Goal: Navigation & Orientation: Find specific page/section

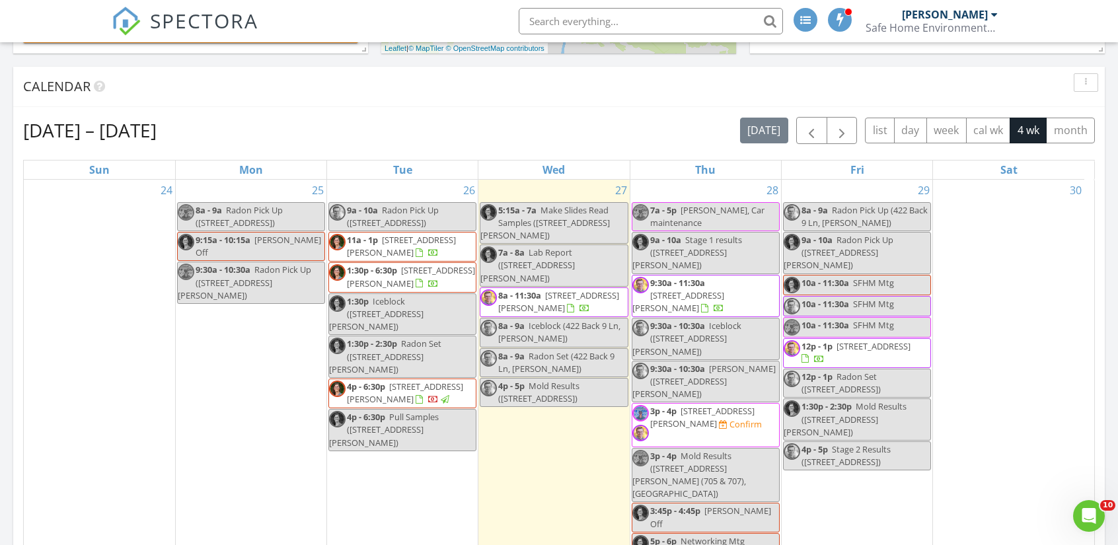
click at [698, 277] on span "9:30a - 11:30a" at bounding box center [677, 283] width 55 height 12
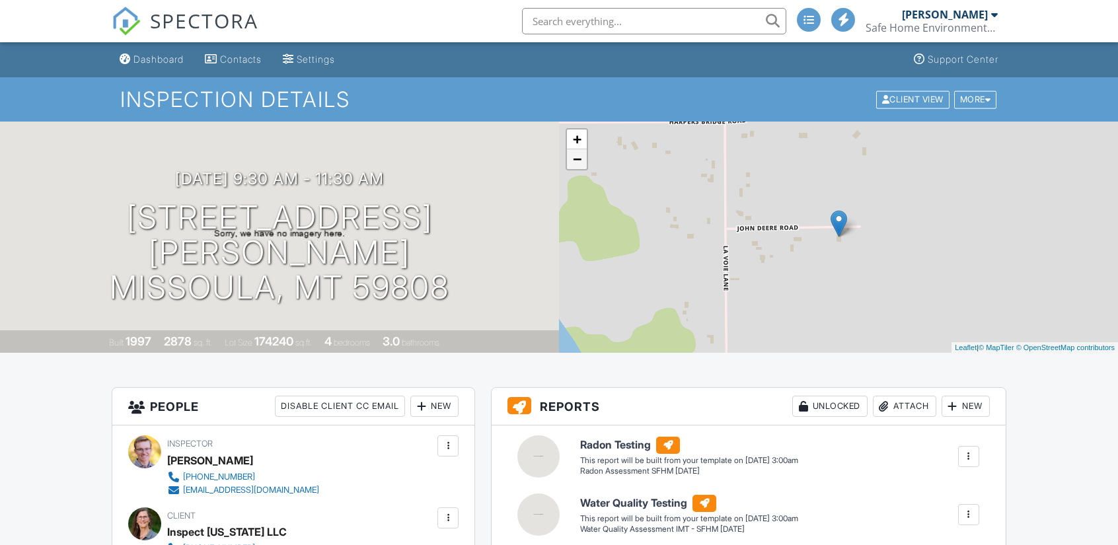
click at [583, 167] on link "−" at bounding box center [577, 159] width 20 height 20
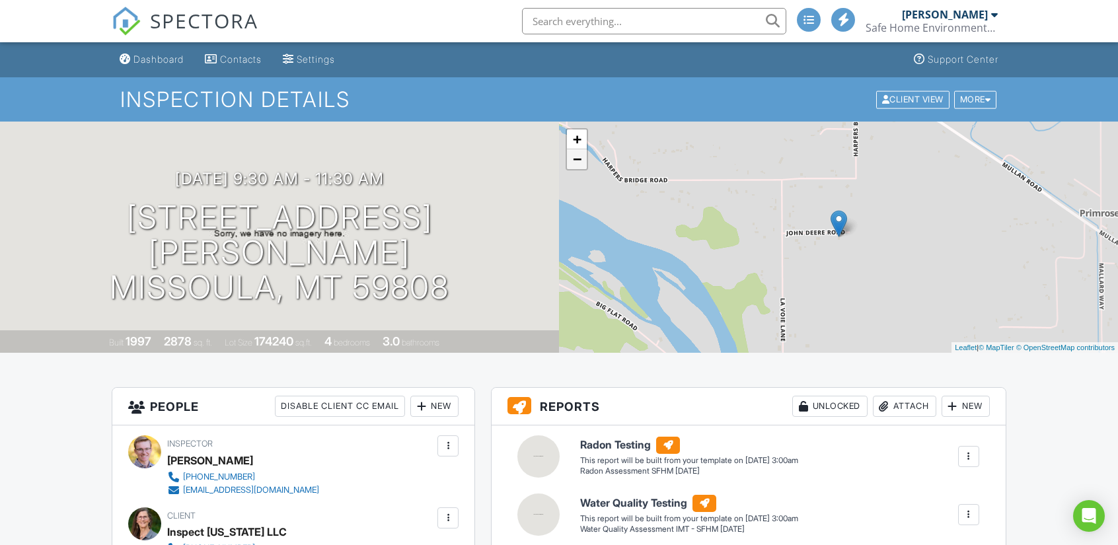
click at [582, 166] on link "−" at bounding box center [577, 159] width 20 height 20
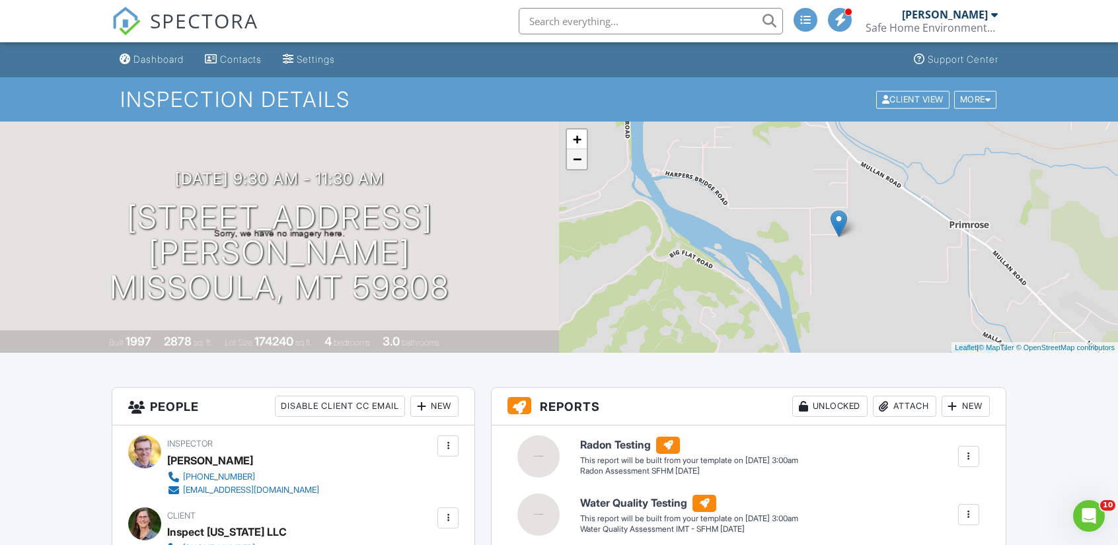
click at [582, 166] on link "−" at bounding box center [577, 159] width 20 height 20
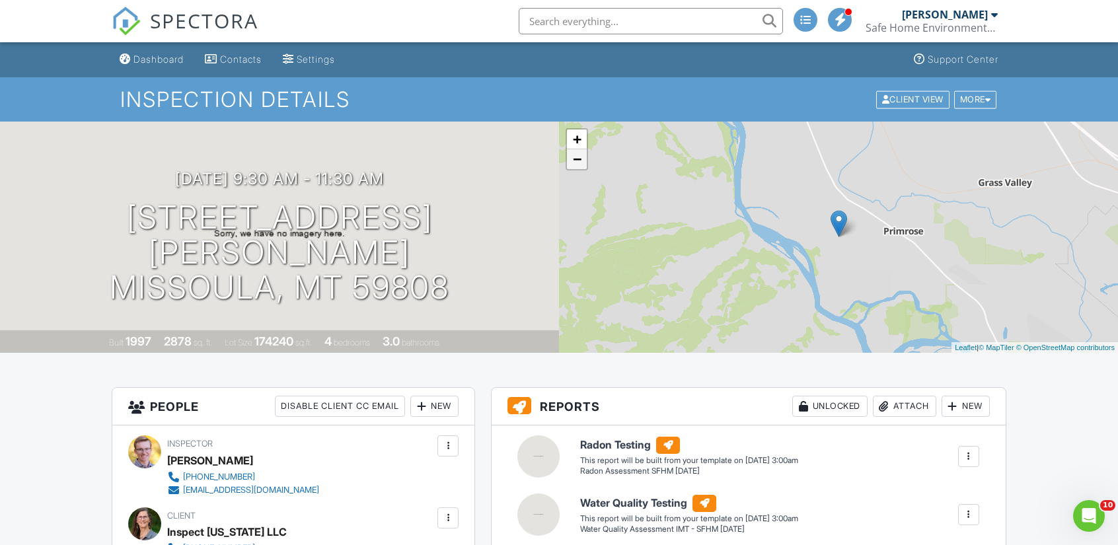
click at [582, 166] on link "−" at bounding box center [577, 159] width 20 height 20
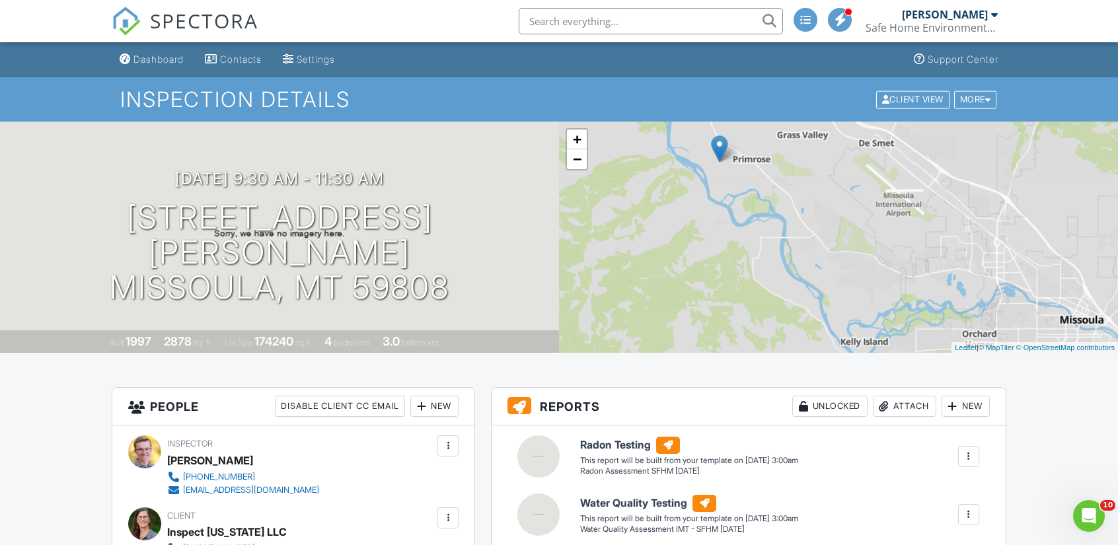
drag, startPoint x: 850, startPoint y: 275, endPoint x: 729, endPoint y: 199, distance: 142.9
click at [729, 199] on div "+ − Leaflet | © MapTiler © OpenStreetMap contributors" at bounding box center [838, 237] width 559 height 231
click at [573, 141] on link "+" at bounding box center [577, 140] width 20 height 20
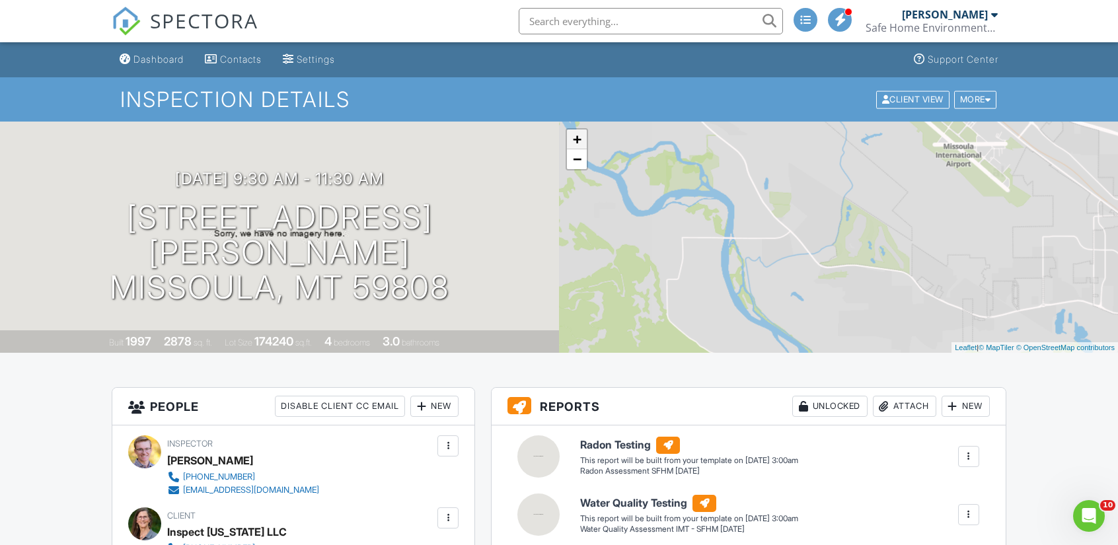
click at [573, 141] on link "+" at bounding box center [577, 140] width 20 height 20
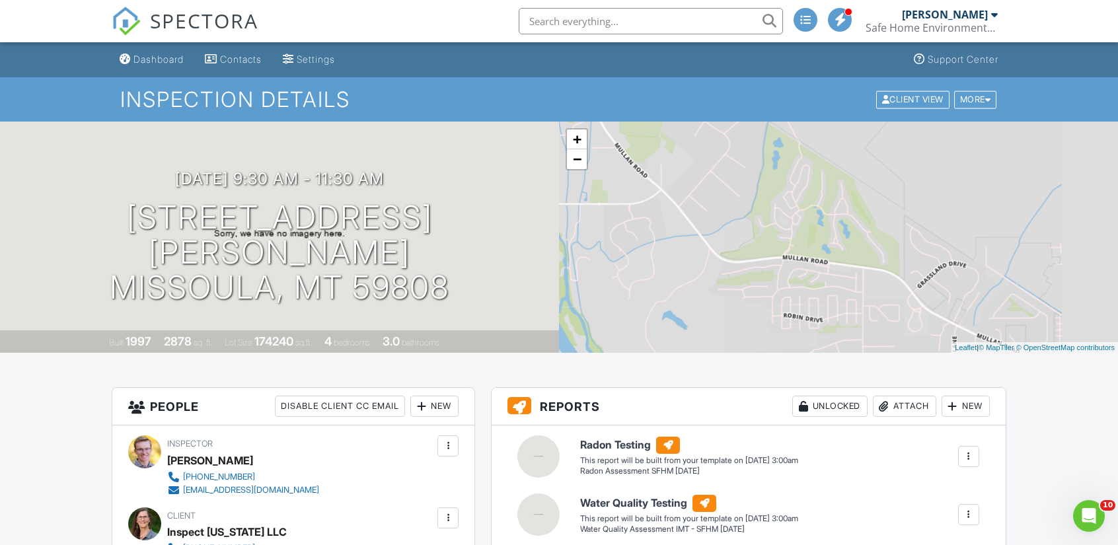
drag, startPoint x: 902, startPoint y: 288, endPoint x: 825, endPoint y: 254, distance: 83.5
click at [825, 254] on div "+ − Leaflet | © MapTiler © OpenStreetMap contributors" at bounding box center [838, 237] width 559 height 231
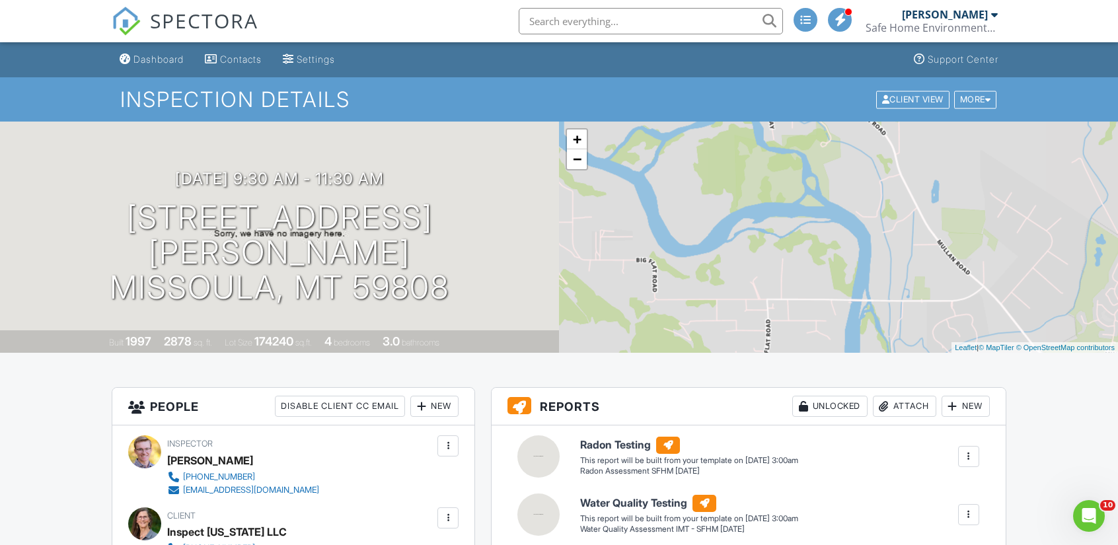
drag, startPoint x: 775, startPoint y: 220, endPoint x: 1109, endPoint y: 356, distance: 359.9
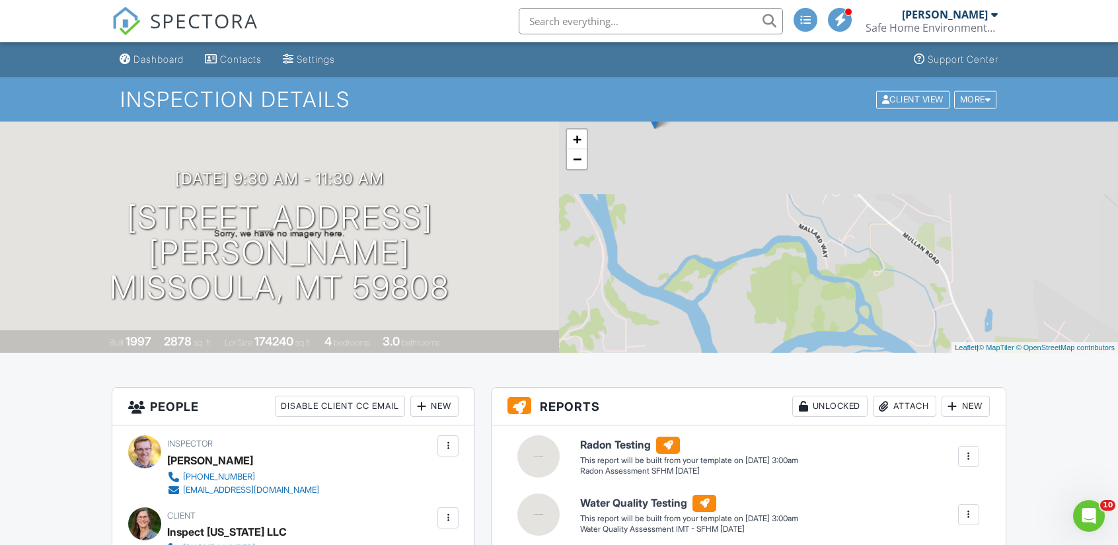
drag, startPoint x: 965, startPoint y: 284, endPoint x: 1066, endPoint y: 387, distance: 144.0
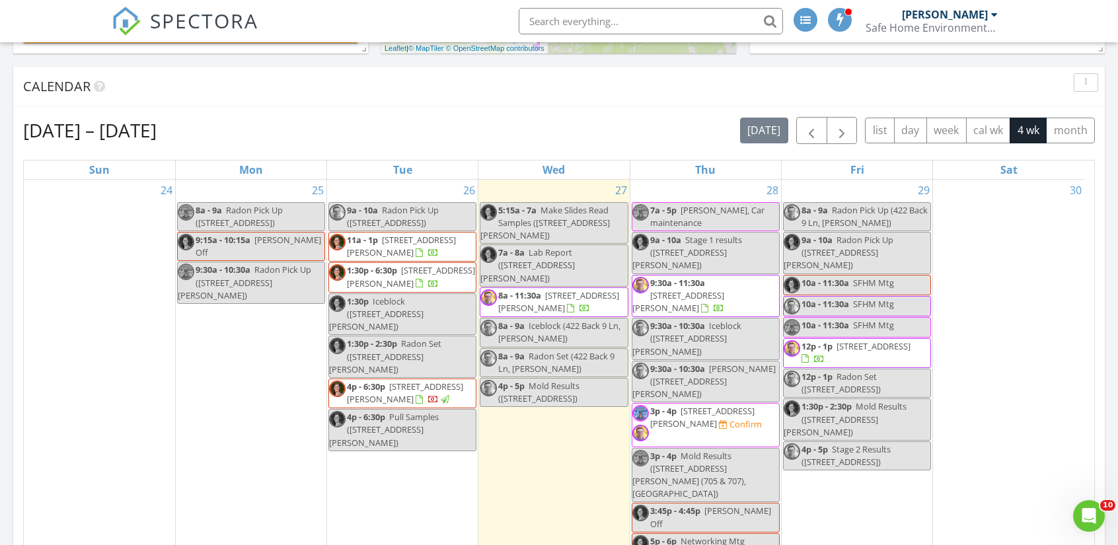
click at [719, 405] on span "707 Hendrickson Dr (705 & 707), Missoula 59801" at bounding box center [702, 417] width 104 height 24
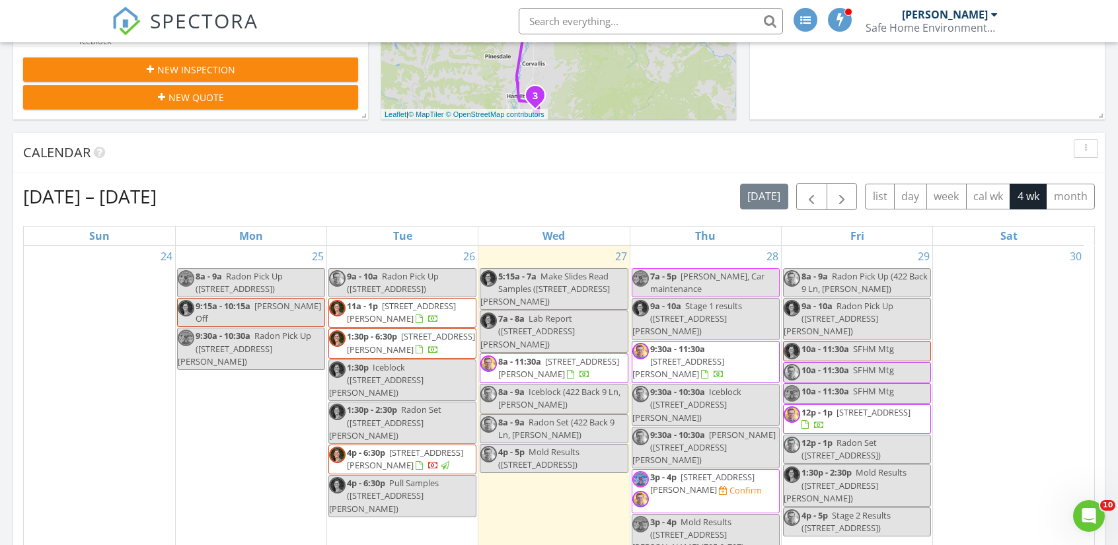
scroll to position [397, 0]
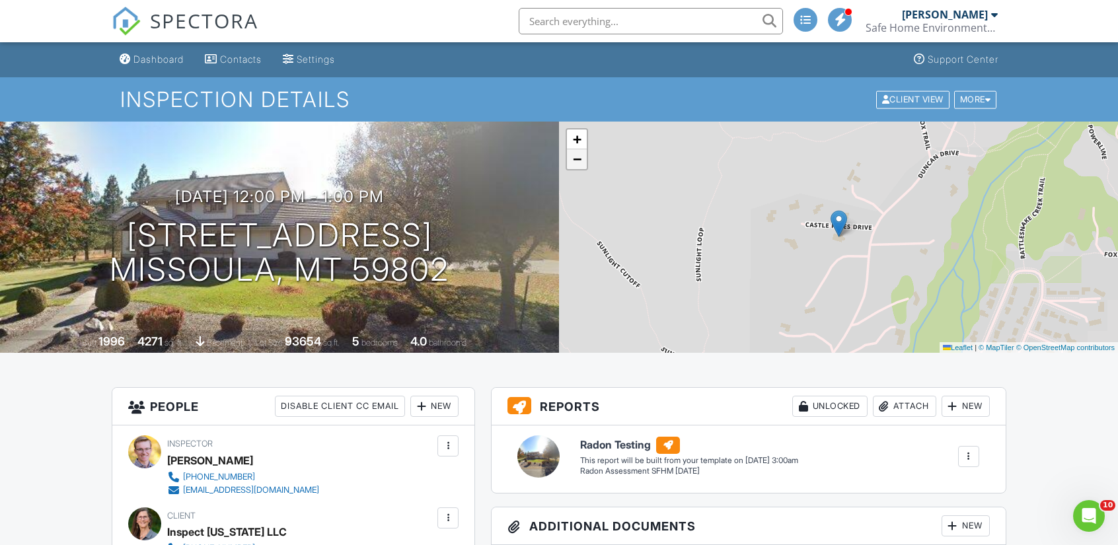
click at [579, 163] on span "−" at bounding box center [577, 159] width 9 height 17
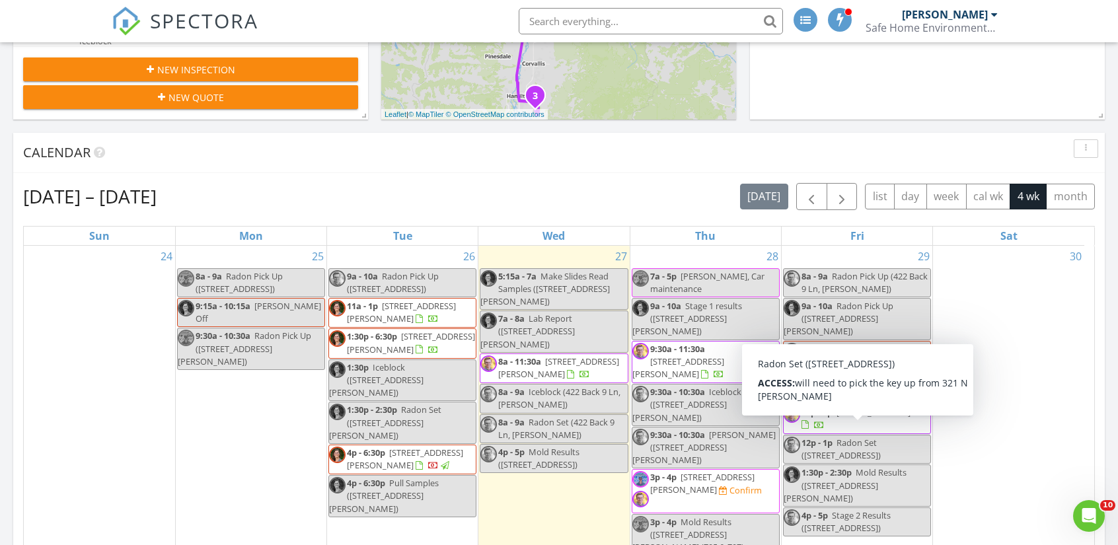
click at [1009, 352] on div "30" at bounding box center [1008, 433] width 151 height 375
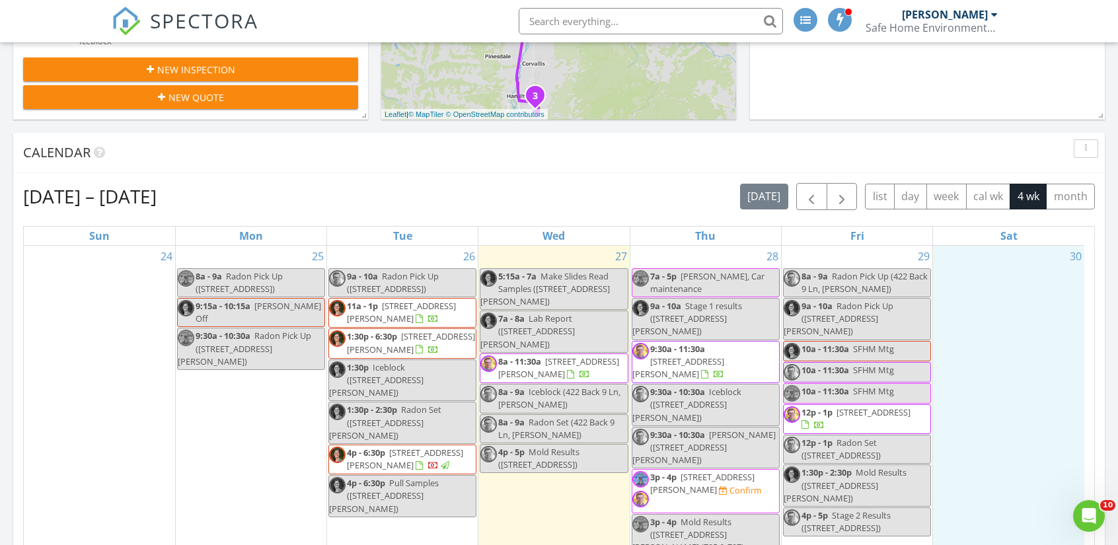
click at [645, 174] on div "[DATE] – [DATE] [DATE] list day week cal wk 4 wk month Sun Mon Tue Wed Thu Fri …" at bounding box center [559, 474] width 1092 height 602
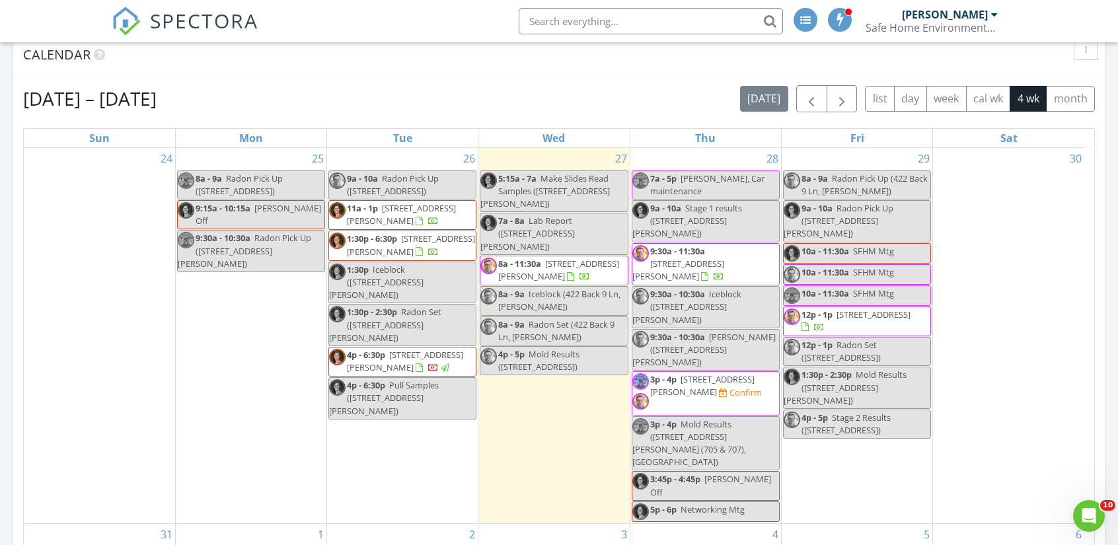
scroll to position [463, 0]
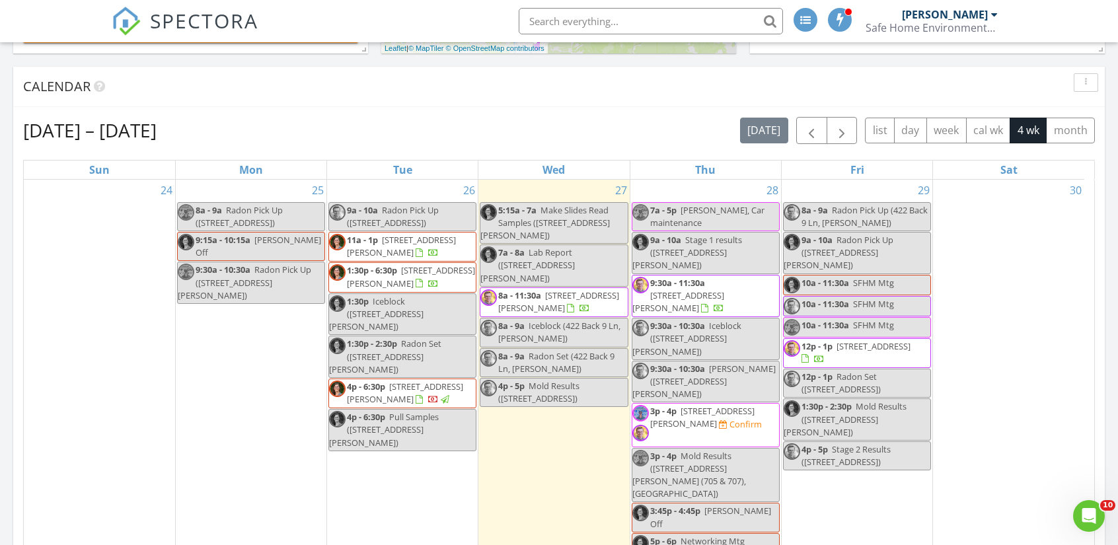
drag, startPoint x: 782, startPoint y: 290, endPoint x: 719, endPoint y: 278, distance: 63.9
click at [719, 290] on span "13383 John Deere Rd, Missoula 59808" at bounding box center [679, 302] width 92 height 24
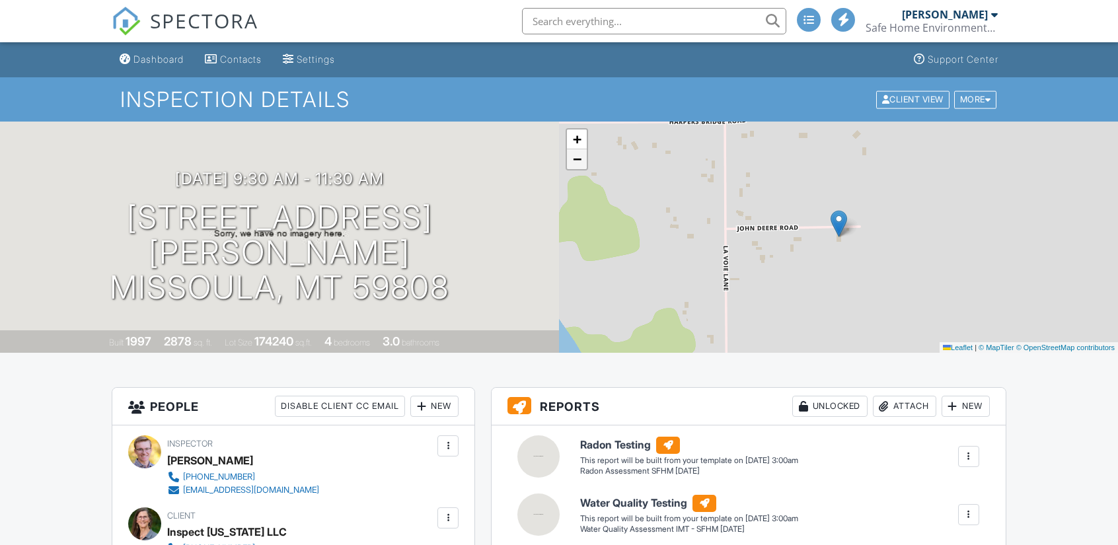
click at [574, 164] on span "−" at bounding box center [577, 159] width 9 height 17
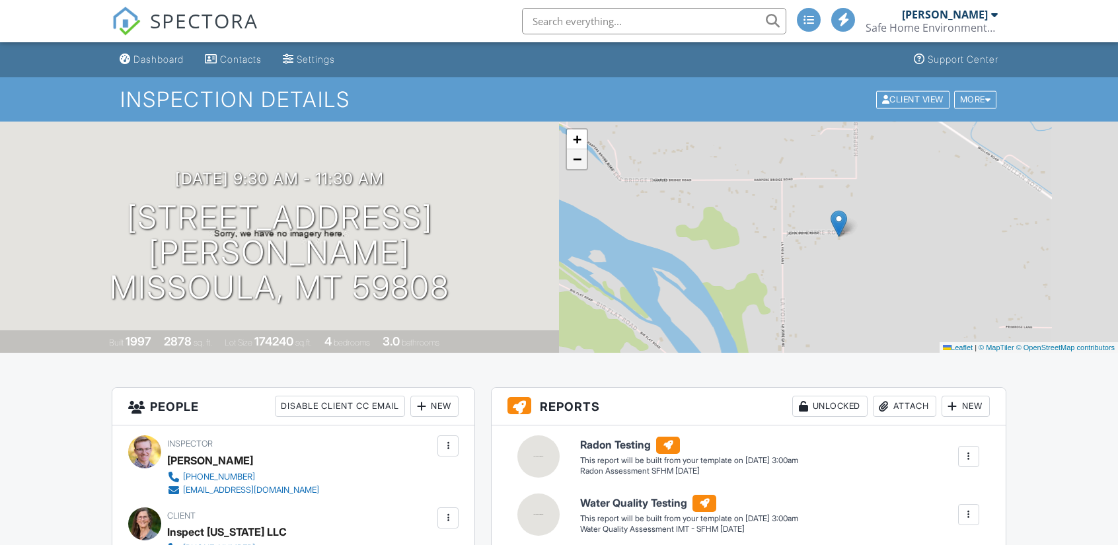
click at [574, 164] on span "−" at bounding box center [577, 159] width 9 height 17
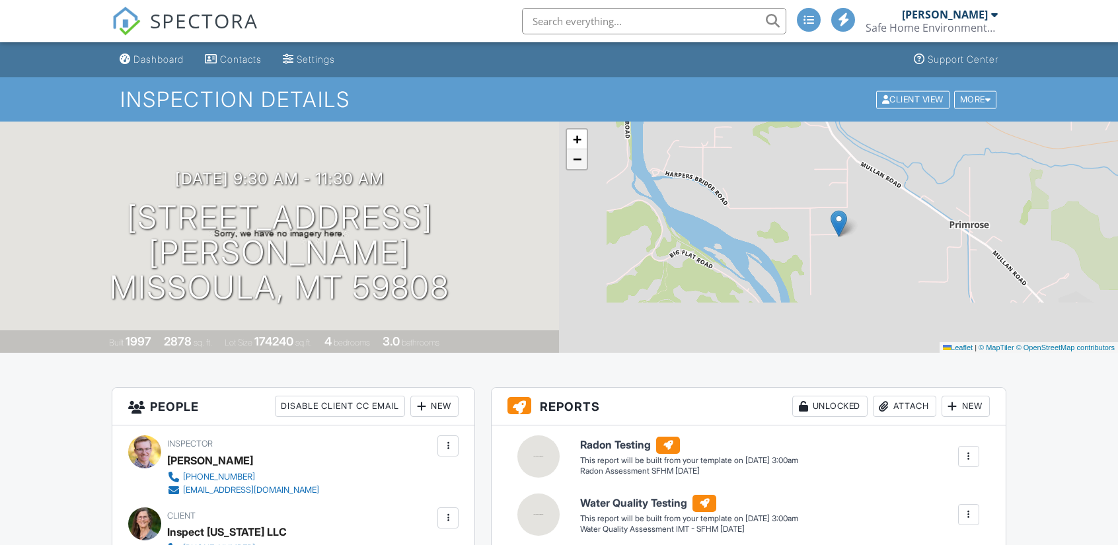
click at [574, 164] on span "−" at bounding box center [577, 159] width 9 height 17
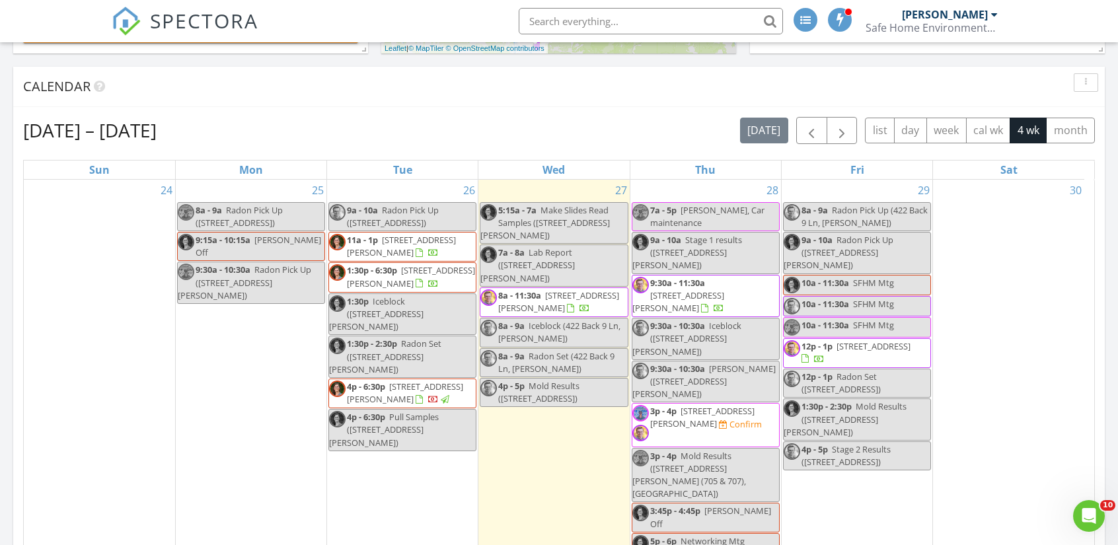
click at [837, 340] on span "609 Castle Pines Dr, Missoula 59802" at bounding box center [874, 346] width 74 height 12
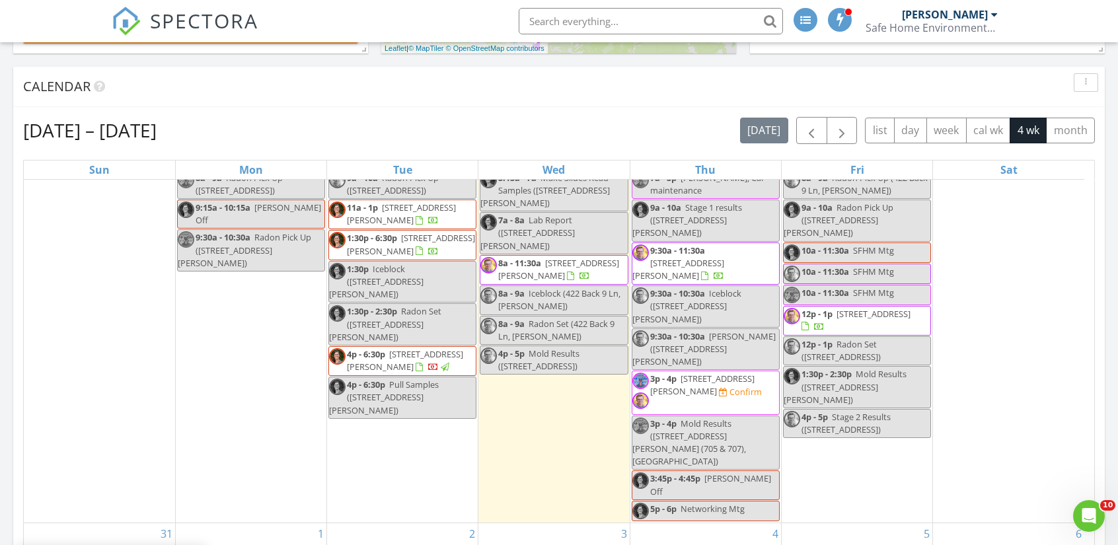
scroll to position [110, 0]
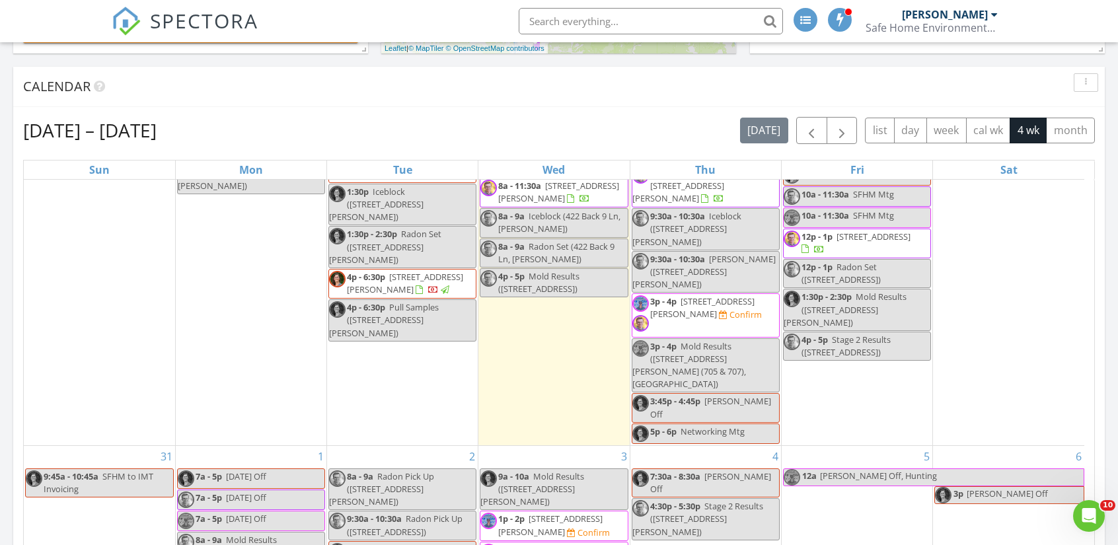
click at [578, 513] on span "130 West Kent Ave 14 14, Missoula 59801" at bounding box center [550, 525] width 104 height 24
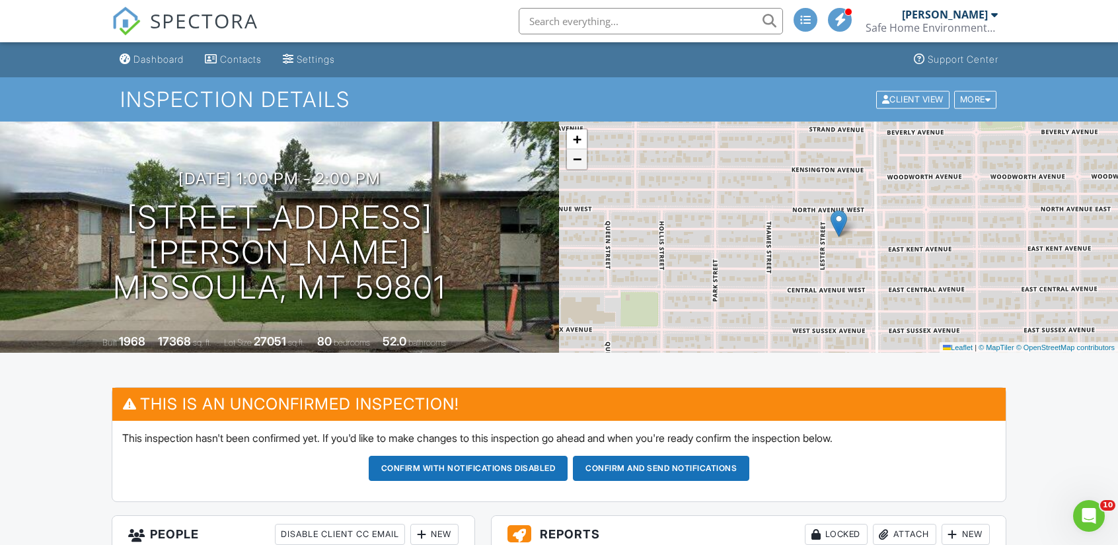
click at [574, 158] on span "−" at bounding box center [577, 159] width 9 height 17
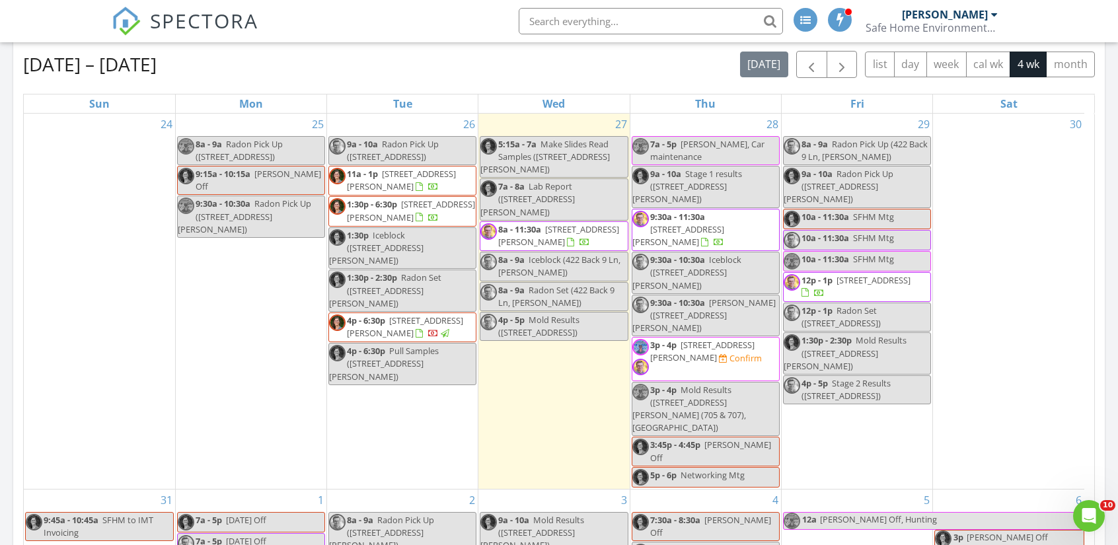
scroll to position [529, 0]
click at [874, 178] on div "9a - 10a Radon Pick Up (729 Sheafman Creek Rd, Hamilton)" at bounding box center [857, 187] width 147 height 38
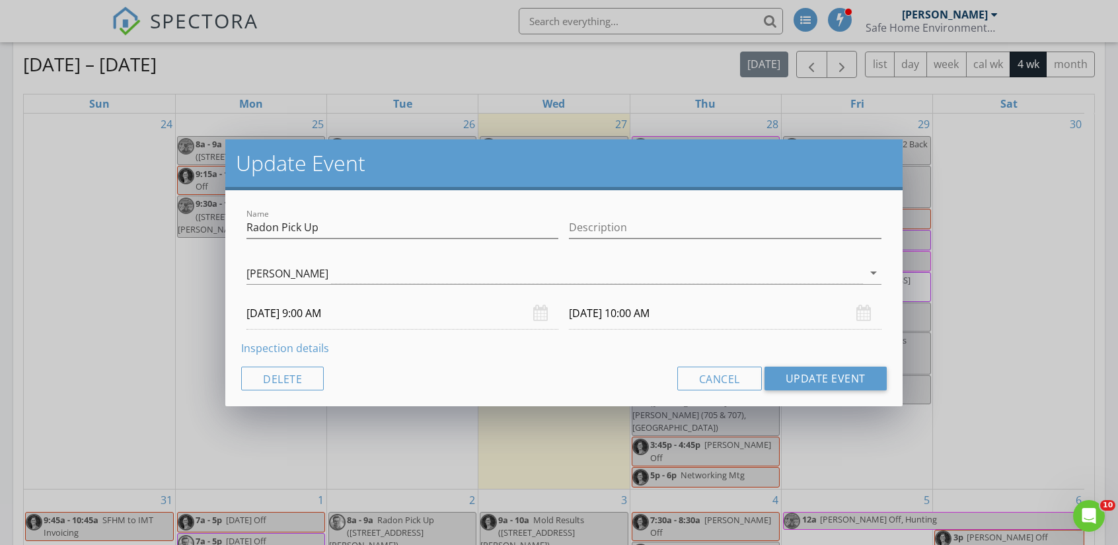
click at [301, 345] on link "Inspection details" at bounding box center [285, 348] width 88 height 15
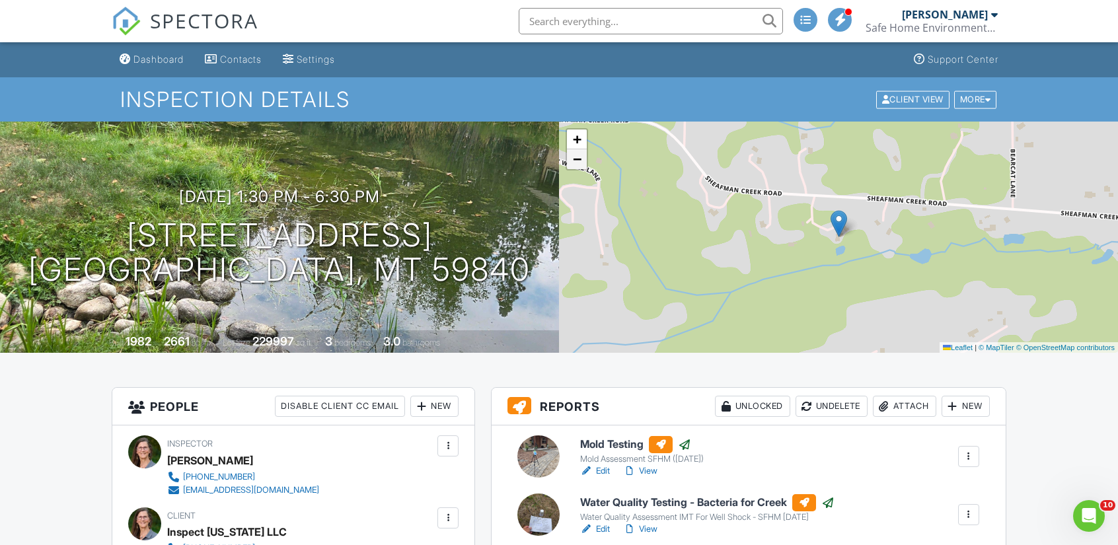
click at [574, 166] on span "−" at bounding box center [577, 159] width 9 height 17
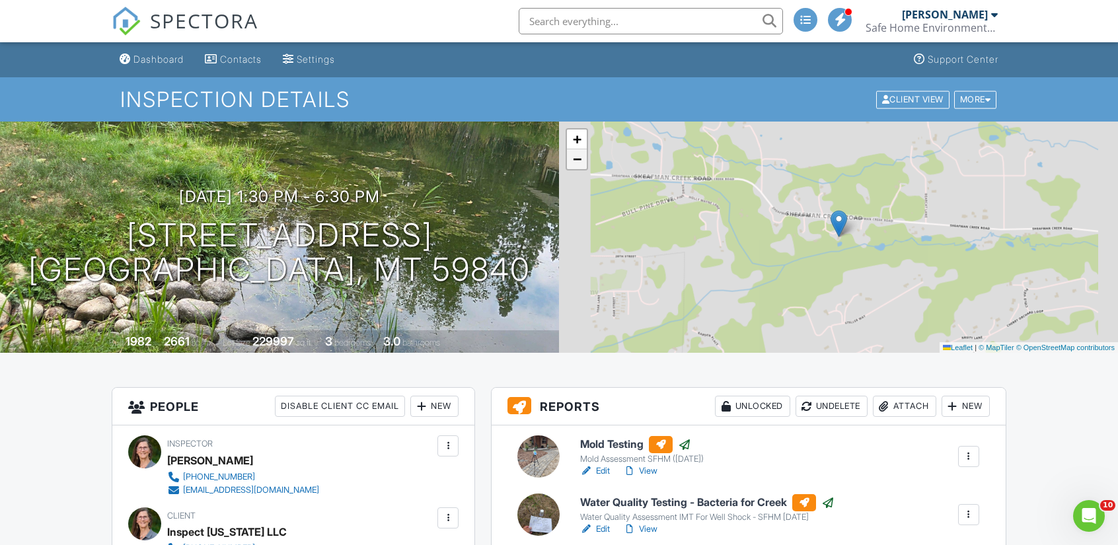
click at [574, 162] on span "−" at bounding box center [577, 159] width 9 height 17
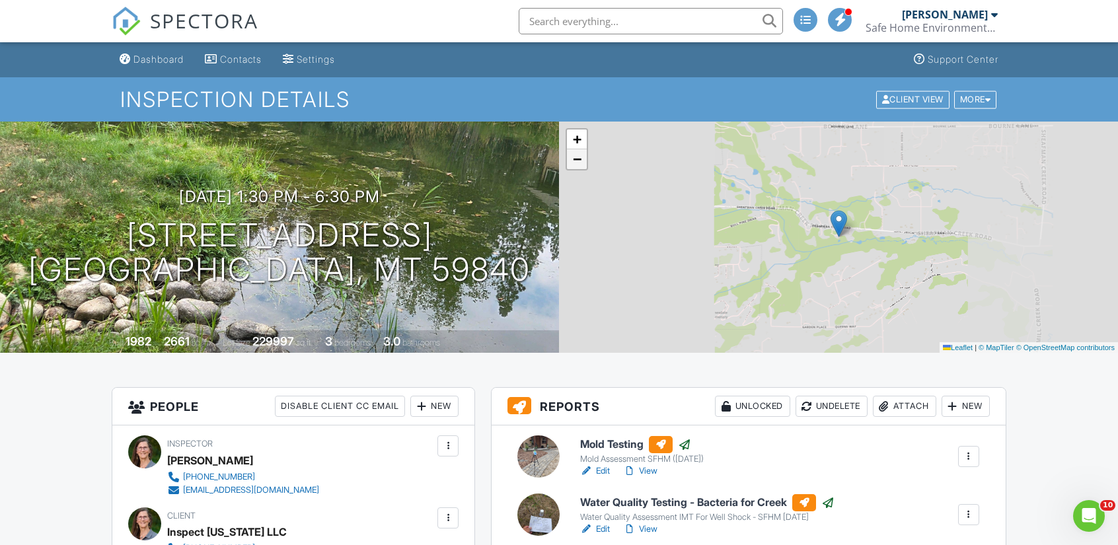
click at [574, 162] on span "−" at bounding box center [577, 159] width 9 height 17
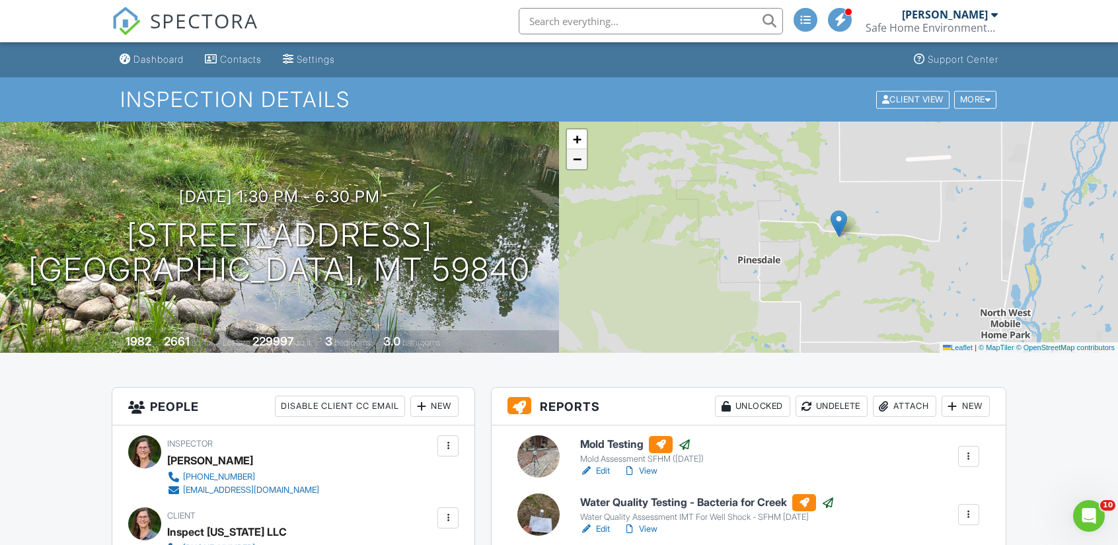
click at [578, 169] on link "−" at bounding box center [577, 159] width 20 height 20
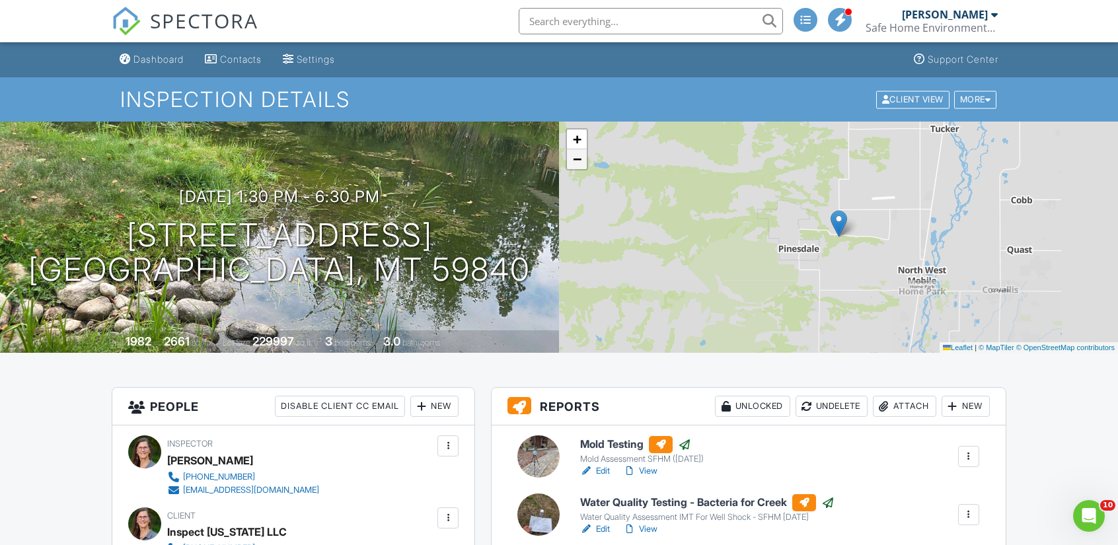
click at [578, 168] on link "−" at bounding box center [577, 159] width 20 height 20
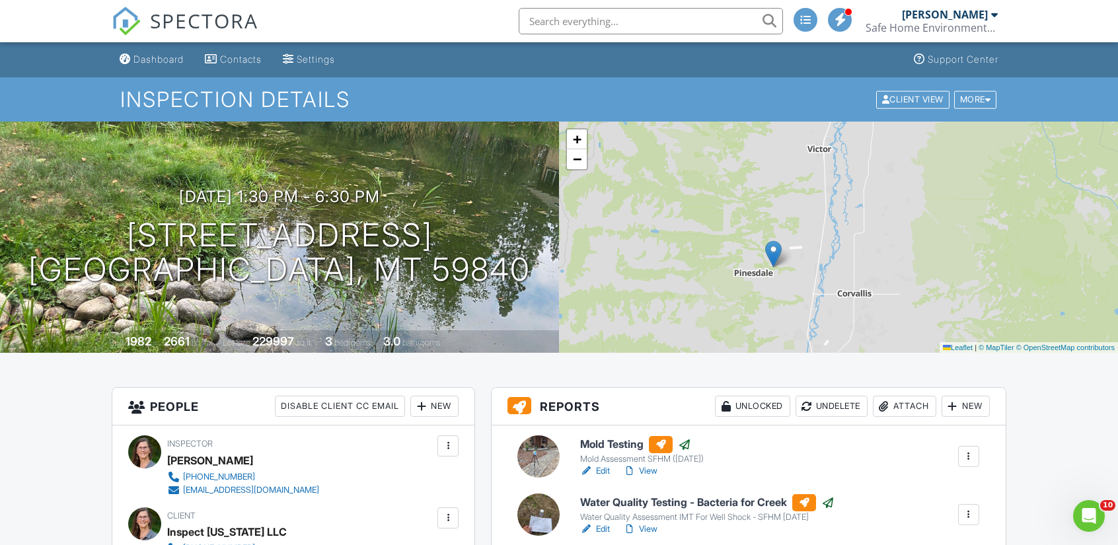
drag, startPoint x: 794, startPoint y: 292, endPoint x: 736, endPoint y: 334, distance: 71.4
click at [736, 334] on div "+ − Leaflet | © MapTiler © OpenStreetMap contributors" at bounding box center [838, 237] width 559 height 231
